Goal: Task Accomplishment & Management: Use online tool/utility

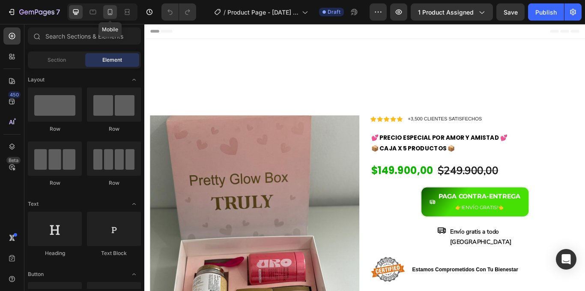
click at [108, 13] on icon at bounding box center [110, 12] width 5 height 6
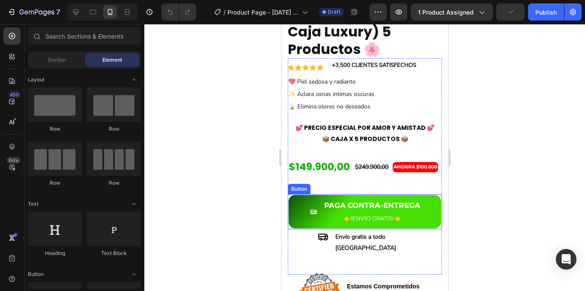
scroll to position [171, 0]
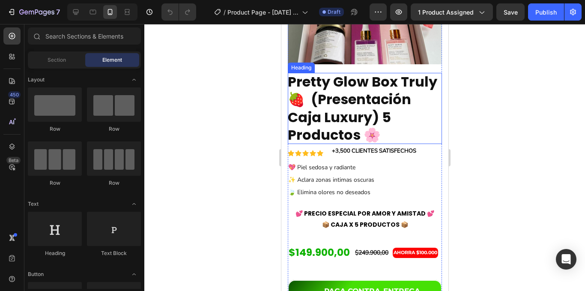
click at [345, 129] on strong "Pretty Glow Box Truly 🍓 (Presentación Caja Luxury) 5 Productos 🌸" at bounding box center [362, 108] width 150 height 73
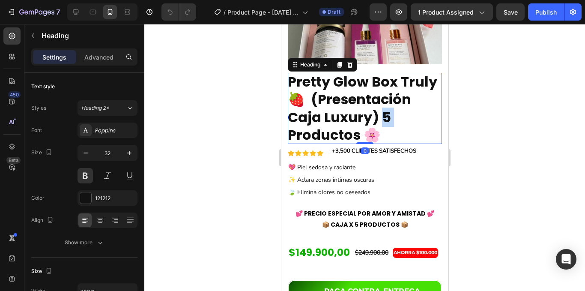
click at [345, 129] on strong "Pretty Glow Box Truly 🍓 (Presentación Caja Luxury) 5 Productos 🌸" at bounding box center [362, 108] width 150 height 73
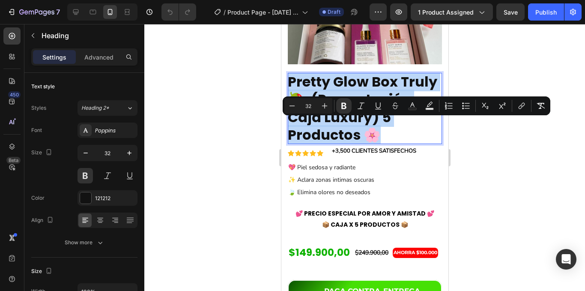
click at [345, 129] on strong "Pretty Glow Box Truly 🍓 (Presentación Caja Luxury) 5 Productos 🌸" at bounding box center [362, 108] width 150 height 73
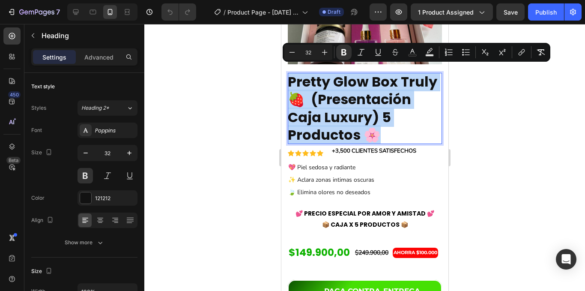
click at [345, 129] on strong "Pretty Glow Box Truly 🍓 (Presentación Caja Luxury) 5 Productos 🌸" at bounding box center [362, 108] width 150 height 73
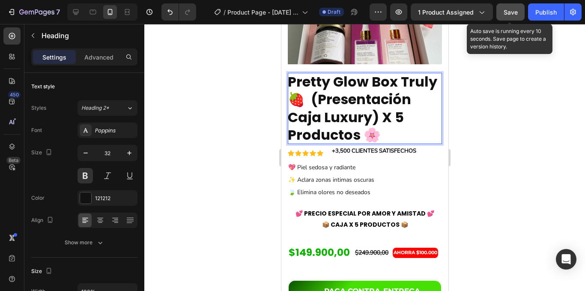
click at [511, 13] on span "Save" at bounding box center [511, 12] width 14 height 7
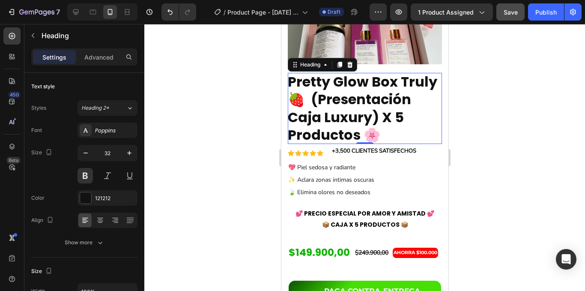
click at [358, 126] on strong "Pretty Glow Box Truly 🍓 (Presentación Caja Luxury) X 5 Productos 🌸" at bounding box center [362, 108] width 150 height 73
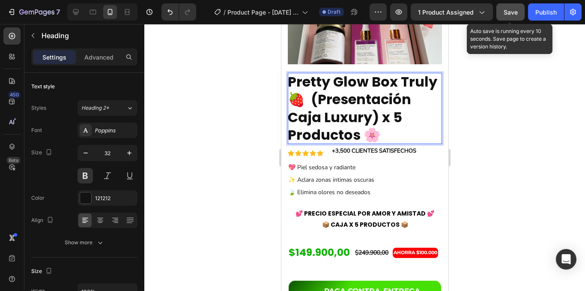
click at [506, 19] on button "Save" at bounding box center [510, 11] width 28 height 17
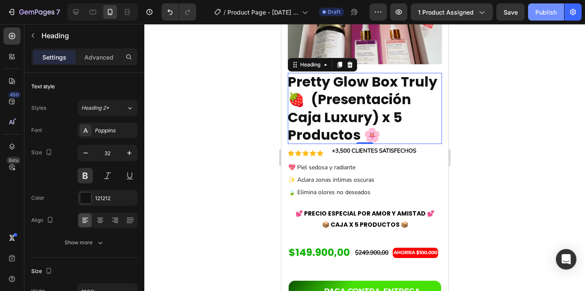
click at [543, 10] on div "Publish" at bounding box center [545, 12] width 21 height 9
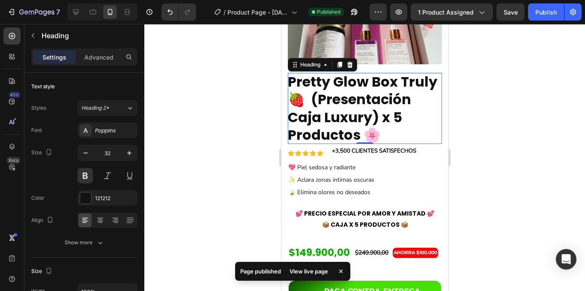
click at [322, 272] on div "View live page" at bounding box center [308, 271] width 49 height 12
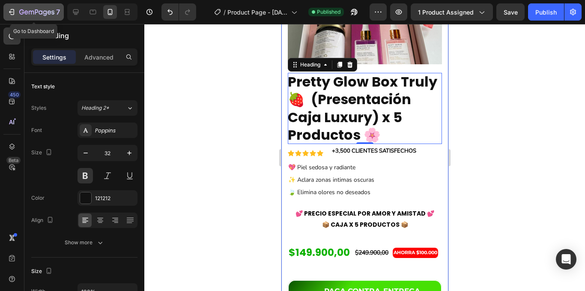
click at [12, 14] on icon "button" at bounding box center [11, 12] width 9 height 9
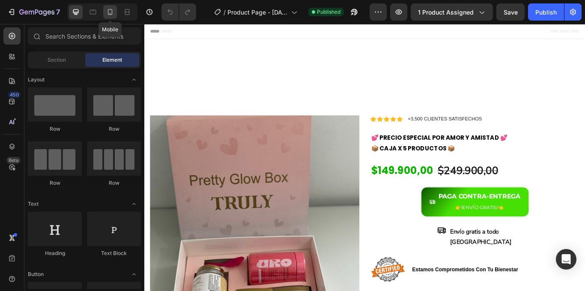
click at [111, 14] on icon at bounding box center [110, 12] width 9 height 9
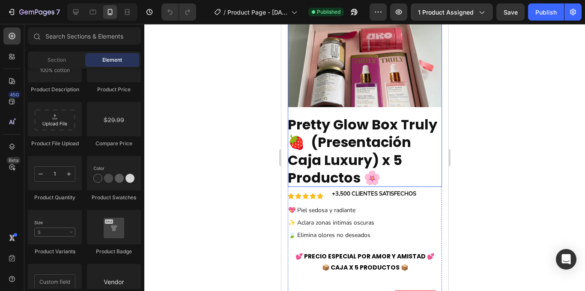
scroll to position [214, 0]
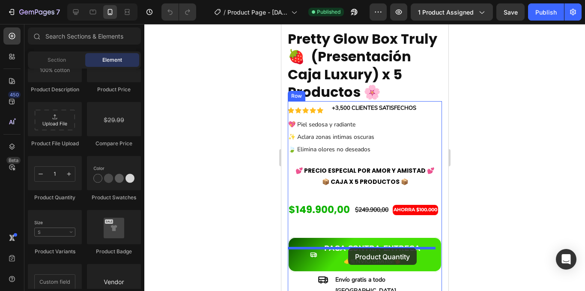
drag, startPoint x: 334, startPoint y: 202, endPoint x: 348, endPoint y: 248, distance: 48.4
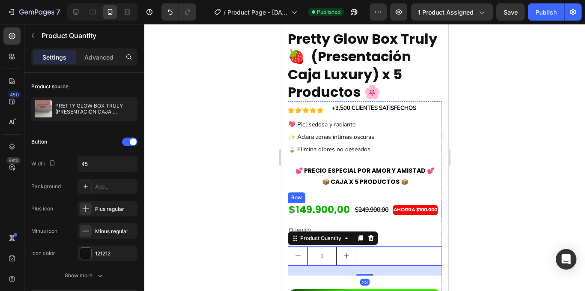
scroll to position [343, 0]
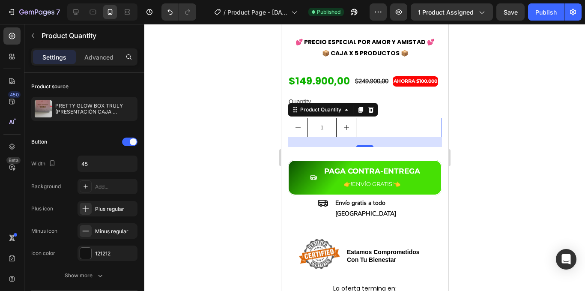
click at [520, 142] on div at bounding box center [364, 157] width 441 height 267
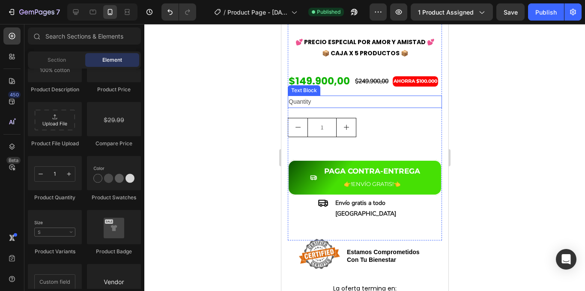
click at [302, 108] on div "Quantity" at bounding box center [364, 102] width 154 height 12
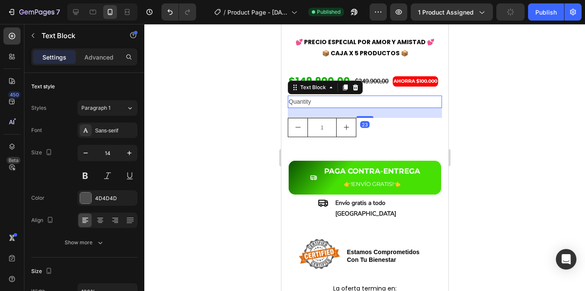
click at [304, 108] on div "Quantity" at bounding box center [364, 102] width 154 height 12
click at [304, 107] on p "Quantity" at bounding box center [364, 101] width 153 height 11
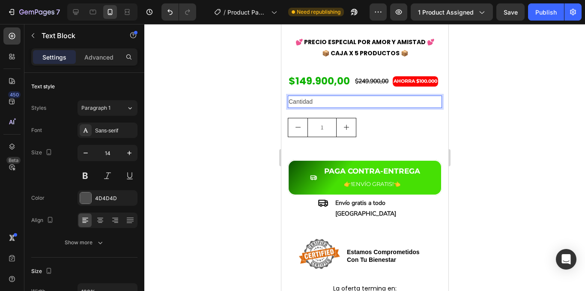
click at [488, 150] on div at bounding box center [364, 157] width 441 height 267
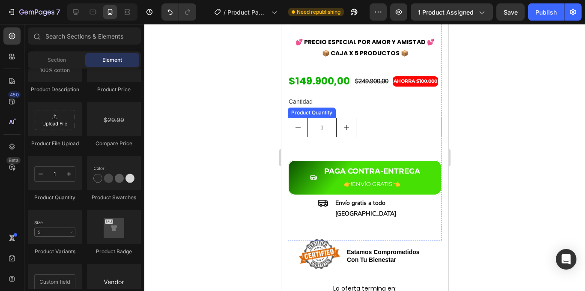
click at [343, 131] on icon "increment" at bounding box center [346, 127] width 7 height 7
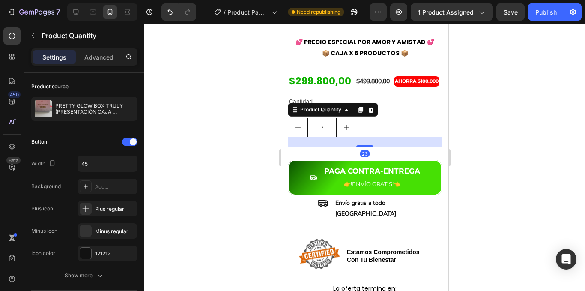
click at [300, 131] on icon "decrement" at bounding box center [297, 127] width 7 height 7
type input "1"
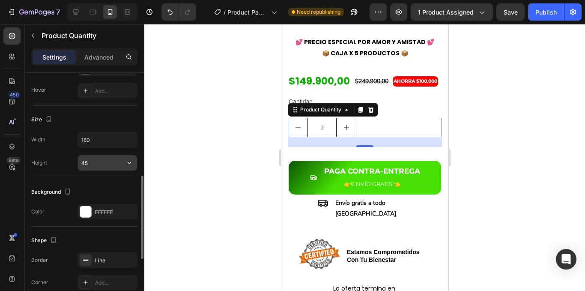
scroll to position [386, 0]
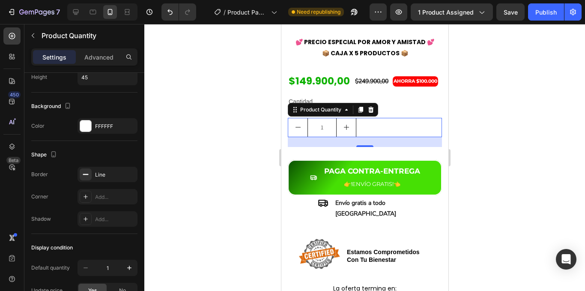
click at [388, 137] on div "1" at bounding box center [364, 127] width 154 height 19
click at [88, 126] on div at bounding box center [85, 125] width 11 height 11
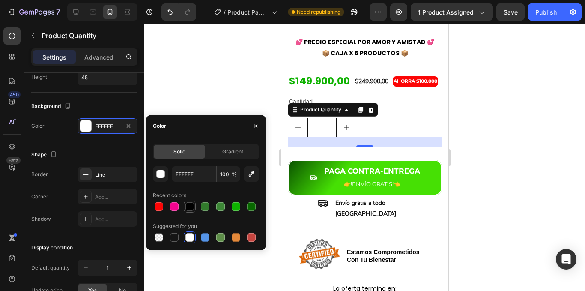
click at [191, 208] on div at bounding box center [189, 206] width 9 height 9
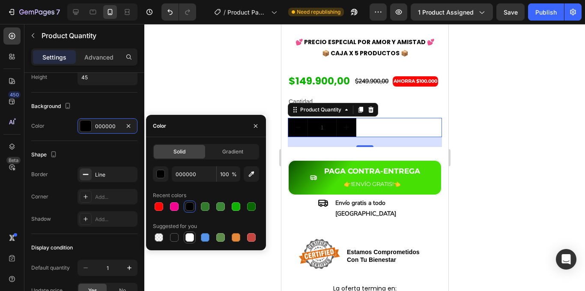
click at [189, 237] on div at bounding box center [189, 237] width 9 height 9
type input "FFFFFF"
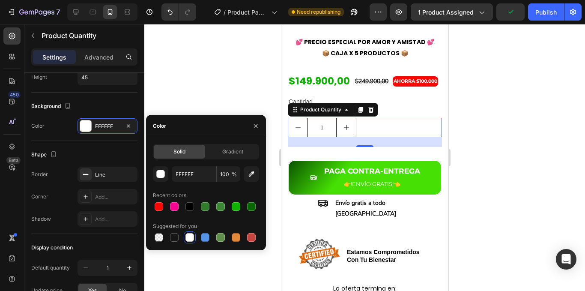
click at [302, 117] on div "Product Quantity" at bounding box center [332, 110] width 90 height 14
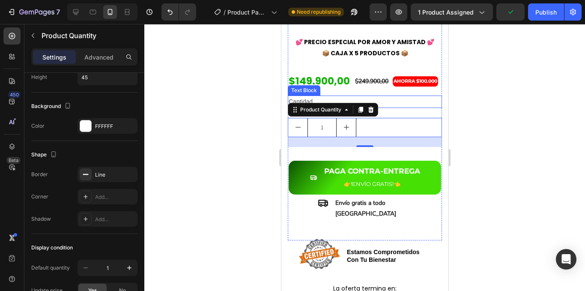
click at [302, 107] on p "Cantidad" at bounding box center [364, 101] width 153 height 11
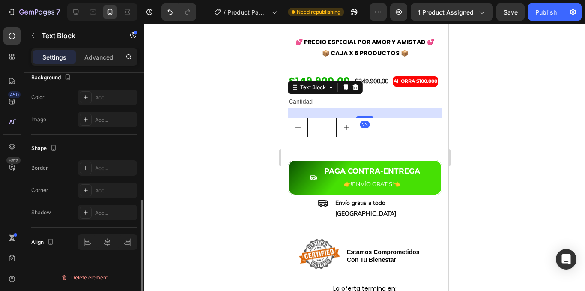
scroll to position [0, 0]
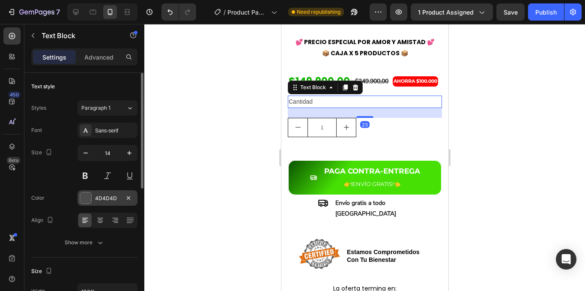
click at [90, 196] on div at bounding box center [85, 197] width 11 height 11
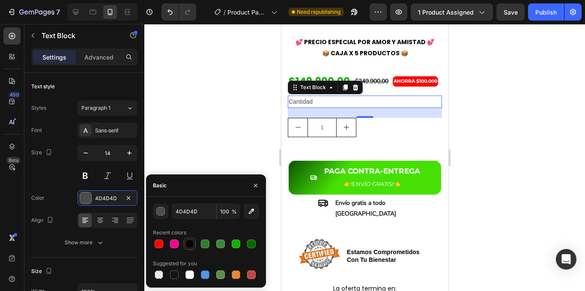
click at [188, 244] on div at bounding box center [189, 243] width 9 height 9
type input "000000"
click at [215, 131] on div at bounding box center [364, 157] width 441 height 267
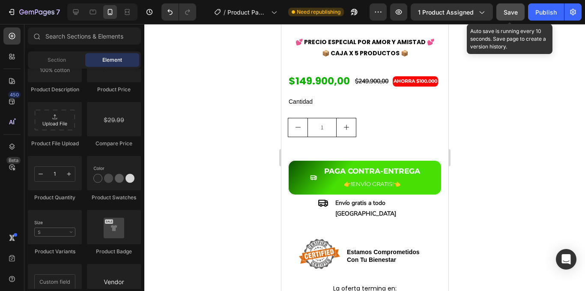
click at [519, 13] on button "Save" at bounding box center [510, 11] width 28 height 17
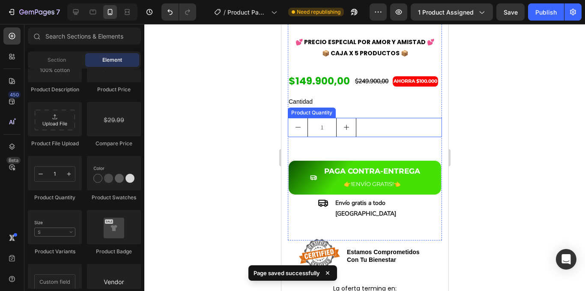
click at [367, 137] on div "1" at bounding box center [364, 127] width 154 height 19
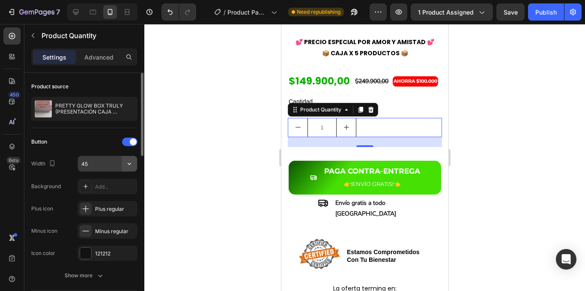
click at [128, 165] on icon "button" at bounding box center [129, 163] width 9 height 9
click at [91, 162] on input "45" at bounding box center [107, 163] width 59 height 15
type input "4"
type input "5"
type input "48"
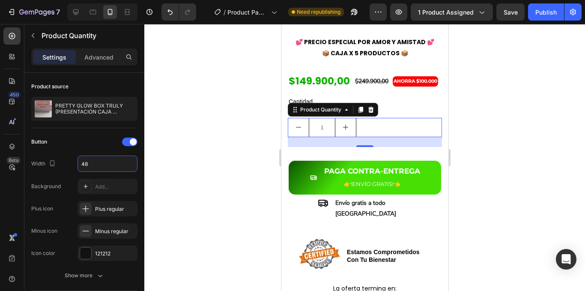
click at [194, 179] on div at bounding box center [364, 157] width 441 height 267
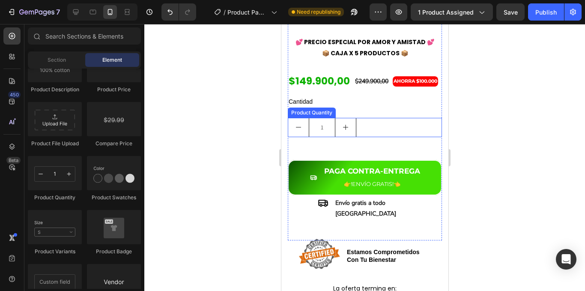
click at [356, 137] on div "1" at bounding box center [364, 127] width 154 height 19
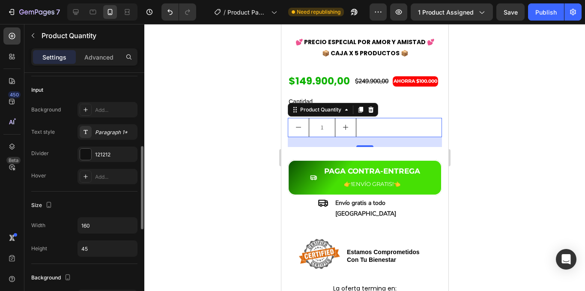
scroll to position [257, 0]
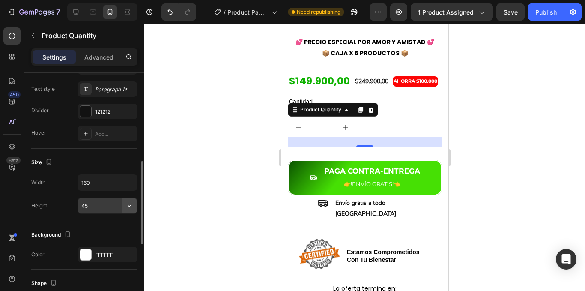
click at [129, 208] on icon "button" at bounding box center [129, 205] width 9 height 9
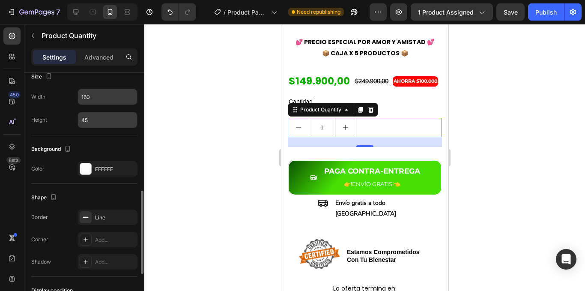
scroll to position [386, 0]
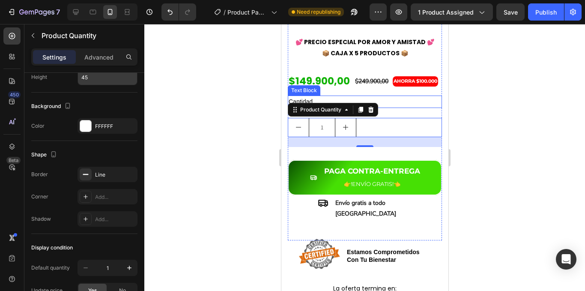
click at [305, 107] on p "Cantidad" at bounding box center [364, 101] width 153 height 11
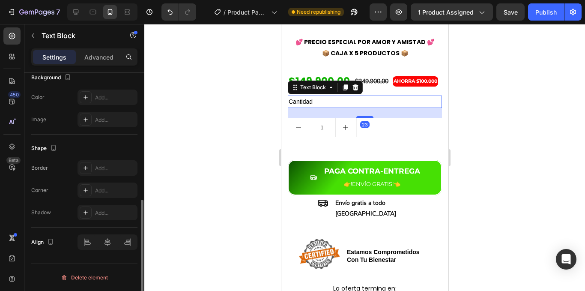
scroll to position [0, 0]
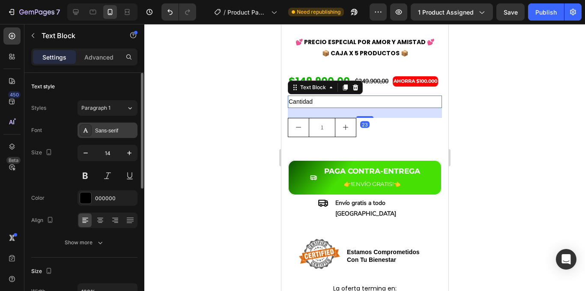
click at [125, 128] on div "Sans-serif" at bounding box center [115, 131] width 40 height 8
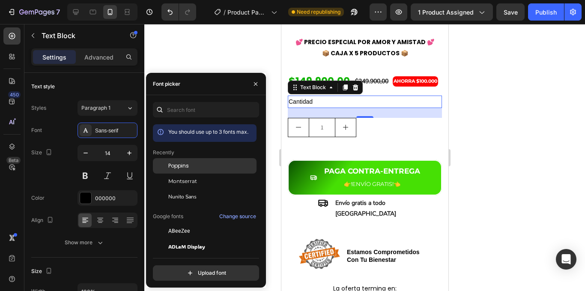
click at [184, 168] on span "Poppins" at bounding box center [178, 166] width 21 height 8
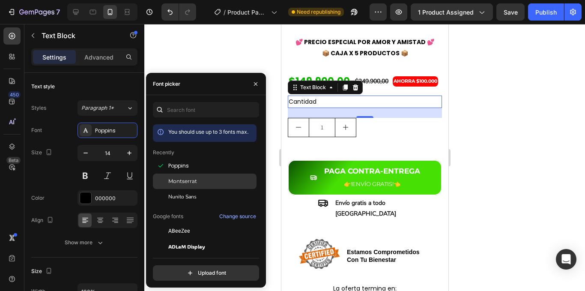
click at [185, 269] on div "Montserrat" at bounding box center [205, 276] width 104 height 15
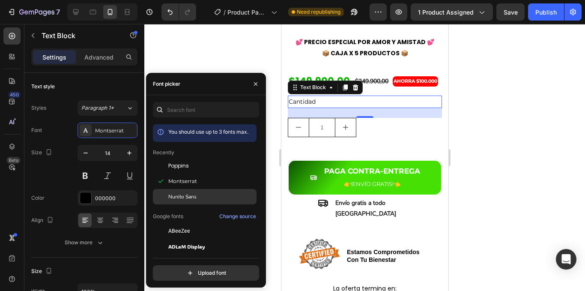
click at [185, 193] on span "Nunito Sans" at bounding box center [182, 197] width 28 height 8
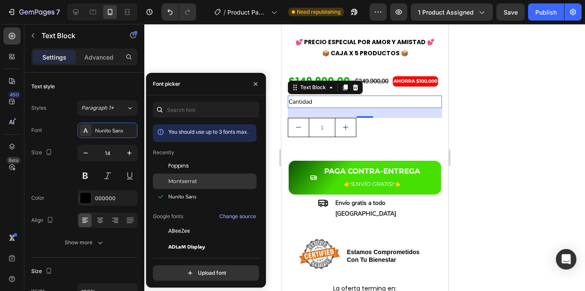
click at [185, 185] on span "Montserrat" at bounding box center [182, 181] width 29 height 8
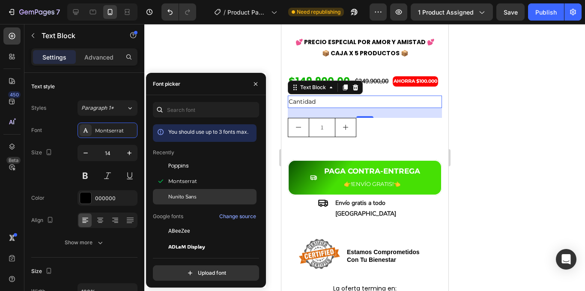
click at [485, 120] on div at bounding box center [364, 157] width 441 height 267
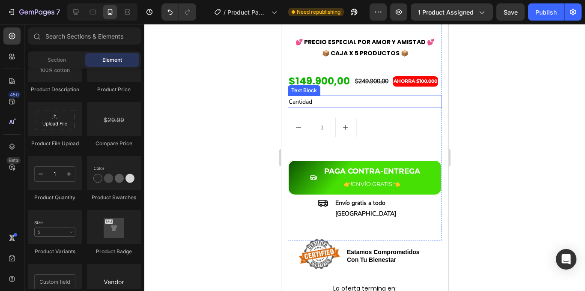
click at [308, 107] on p "Cantidad" at bounding box center [364, 101] width 153 height 11
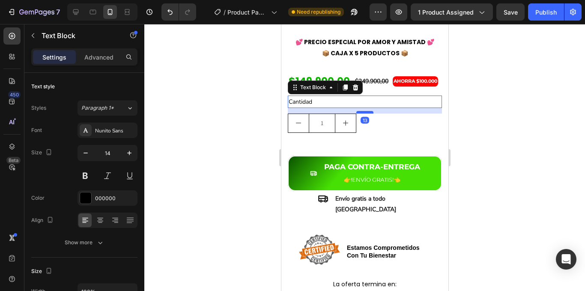
drag, startPoint x: 363, startPoint y: 140, endPoint x: 362, endPoint y: 136, distance: 4.5
click at [362, 114] on div at bounding box center [364, 112] width 17 height 3
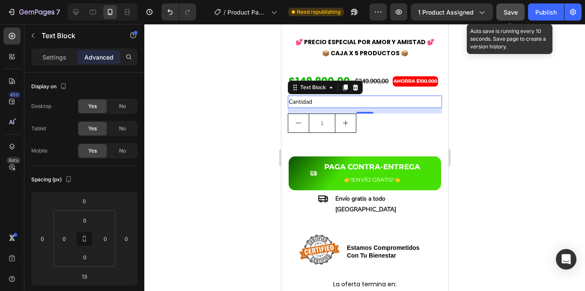
click at [515, 15] on span "Save" at bounding box center [511, 12] width 14 height 7
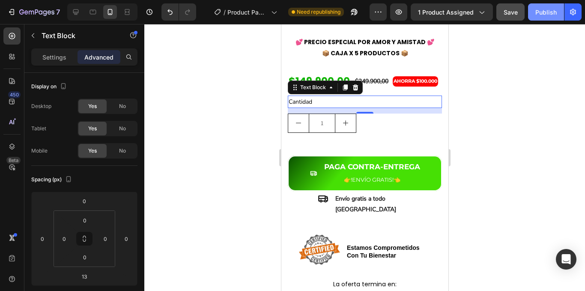
click at [543, 10] on div "Publish" at bounding box center [545, 12] width 21 height 9
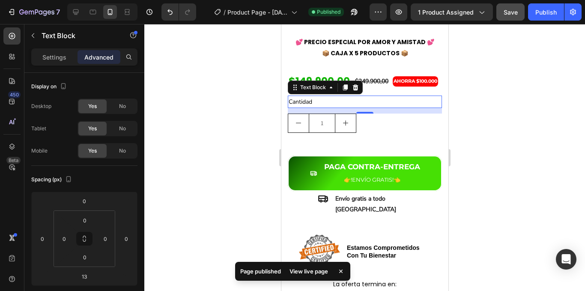
click at [308, 270] on div "View live page" at bounding box center [308, 271] width 49 height 12
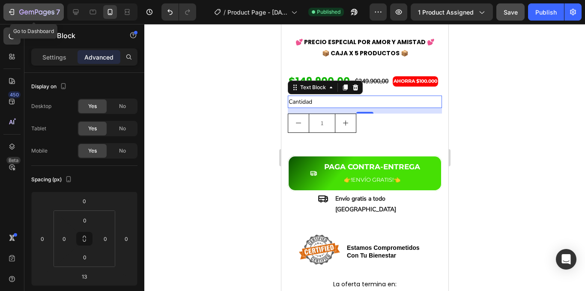
click at [32, 11] on icon "button" at bounding box center [36, 12] width 35 height 7
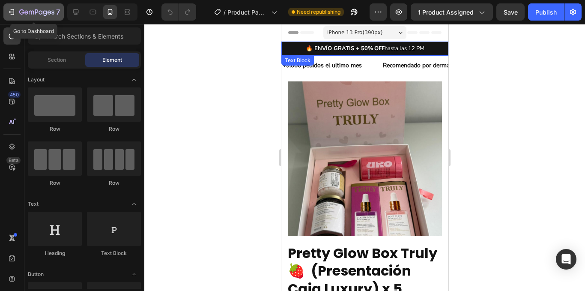
click at [23, 13] on icon "button" at bounding box center [21, 11] width 5 height 5
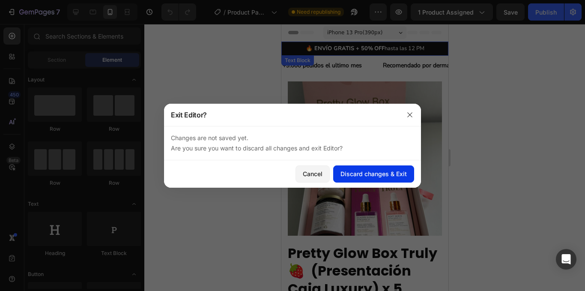
click at [355, 177] on div "Discard changes & Exit" at bounding box center [374, 173] width 66 height 9
